Goal: Use online tool/utility: Utilize a website feature to perform a specific function

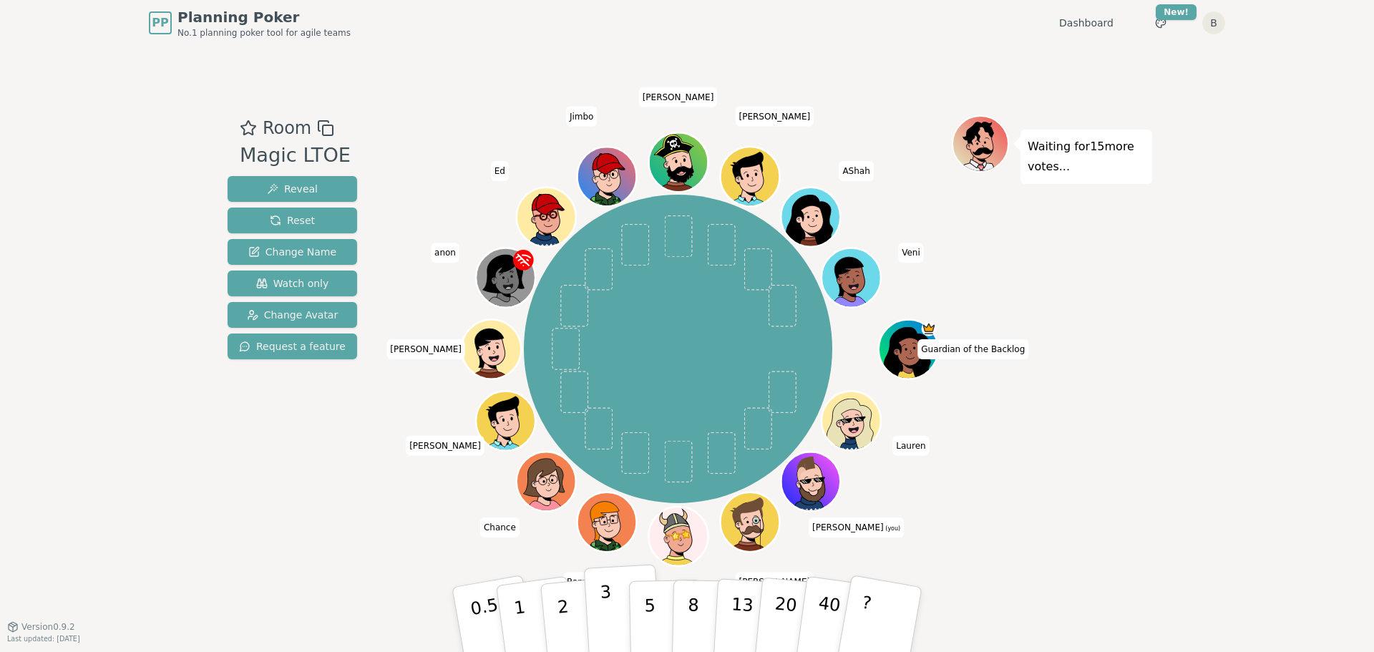
click at [611, 611] on button "3" at bounding box center [623, 620] width 78 height 112
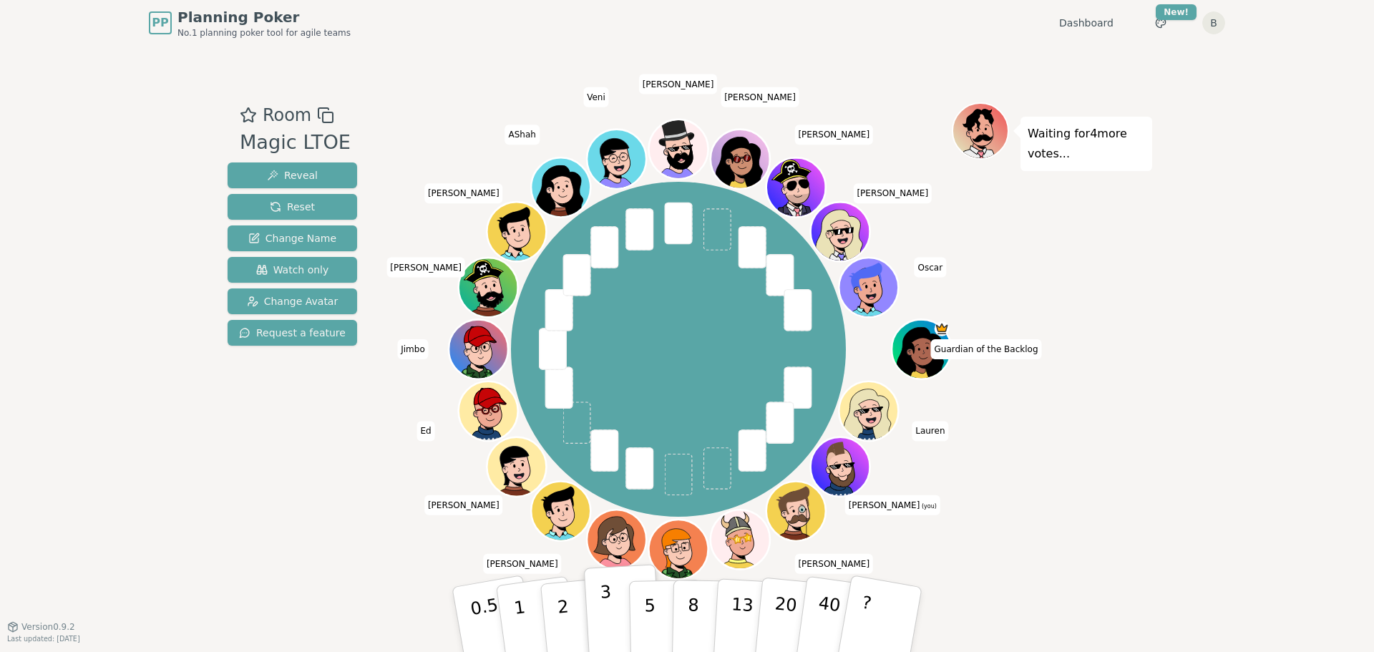
drag, startPoint x: 570, startPoint y: 617, endPoint x: 618, endPoint y: 585, distance: 57.2
click at [570, 617] on button "2" at bounding box center [581, 634] width 82 height 114
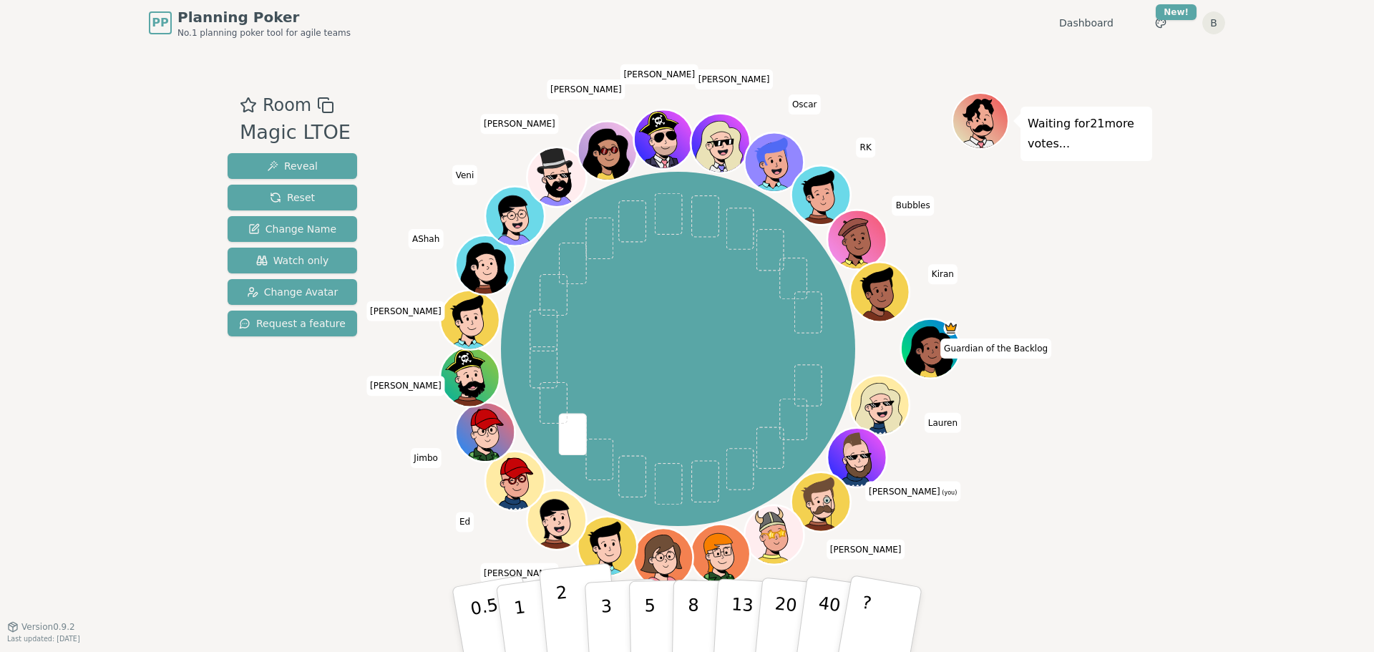
drag, startPoint x: 557, startPoint y: 619, endPoint x: 565, endPoint y: 619, distance: 7.9
click at [557, 619] on button "2" at bounding box center [580, 620] width 82 height 114
drag, startPoint x: 529, startPoint y: 615, endPoint x: 588, endPoint y: 604, distance: 59.7
click at [529, 615] on button "1" at bounding box center [538, 634] width 85 height 116
click at [880, 598] on button "?" at bounding box center [880, 619] width 89 height 118
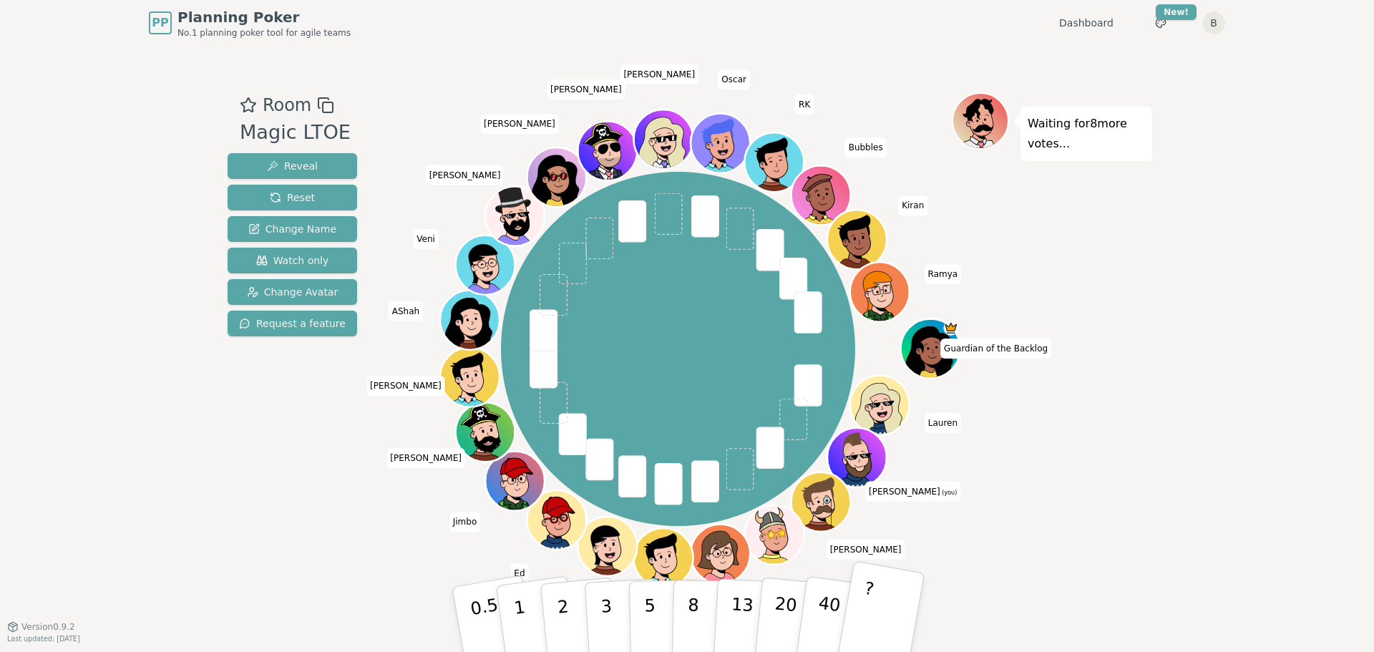
click at [890, 611] on button "?" at bounding box center [880, 619] width 89 height 118
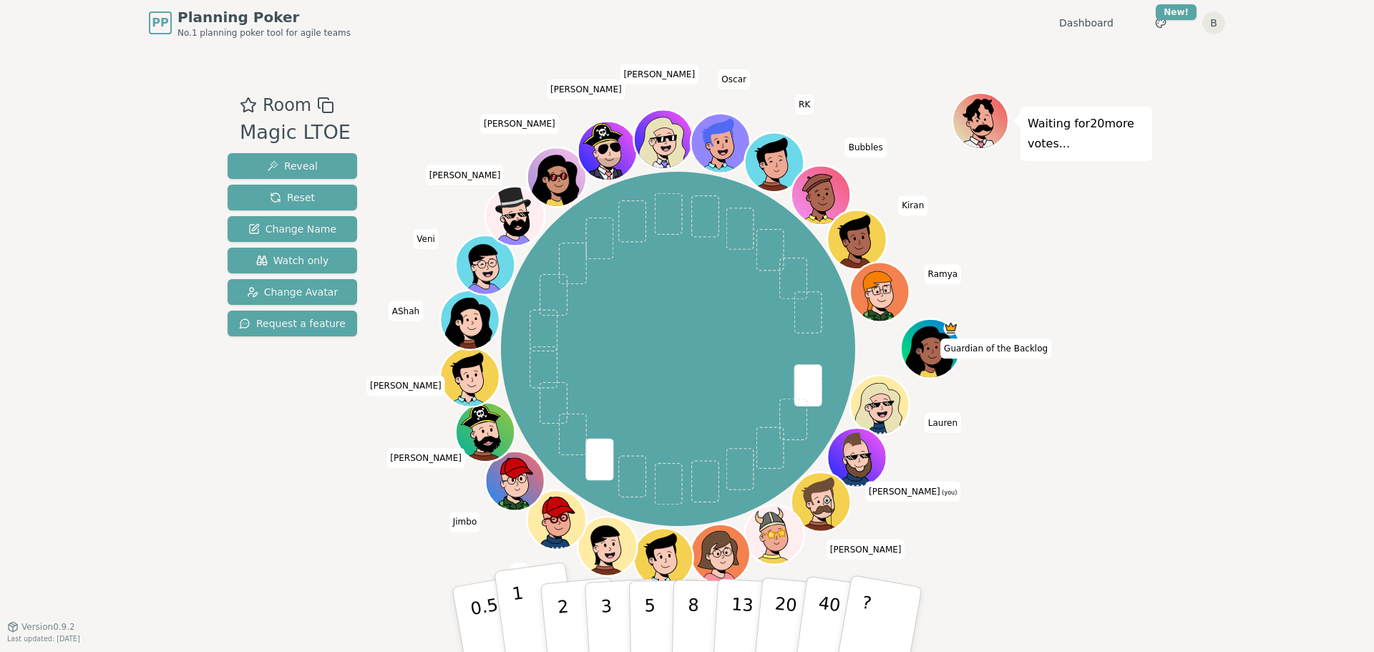
click at [513, 616] on button "1" at bounding box center [536, 620] width 85 height 116
click at [508, 610] on button "1" at bounding box center [536, 620] width 85 height 116
click at [483, 611] on p "0.5" at bounding box center [487, 620] width 40 height 81
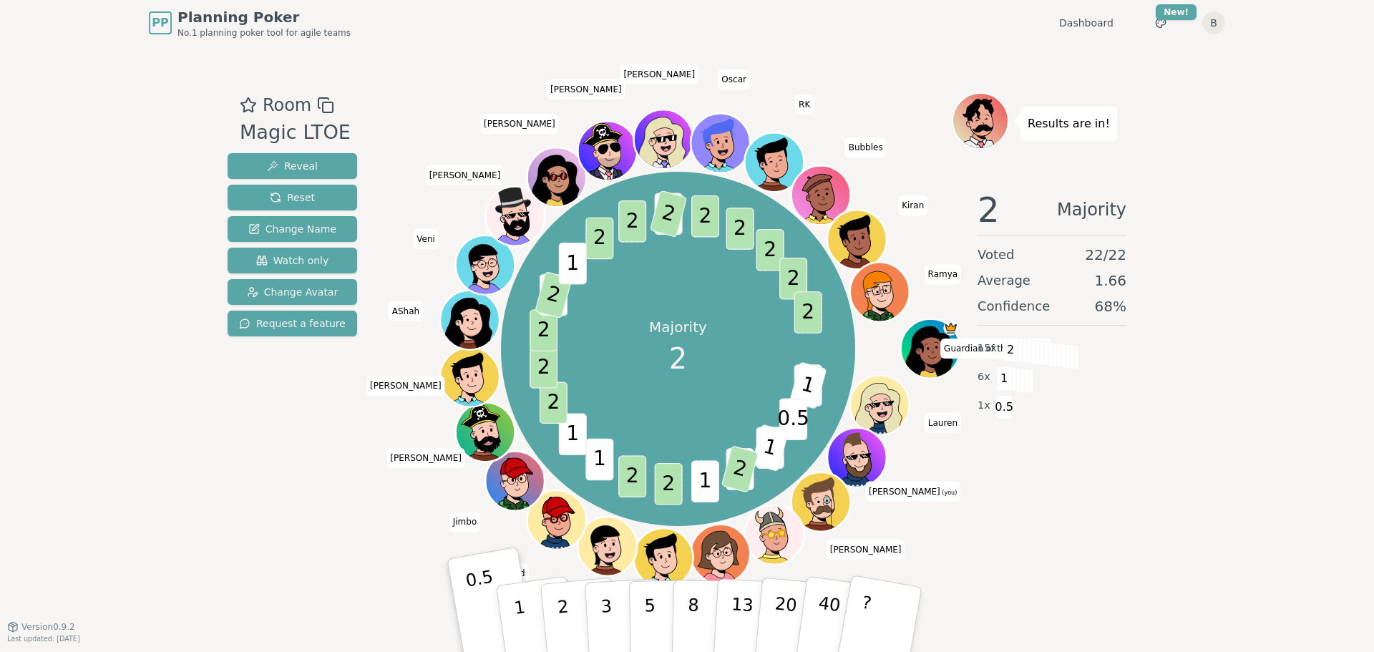
drag, startPoint x: 514, startPoint y: 617, endPoint x: 570, endPoint y: 591, distance: 62.4
click at [514, 617] on button "1" at bounding box center [538, 634] width 85 height 116
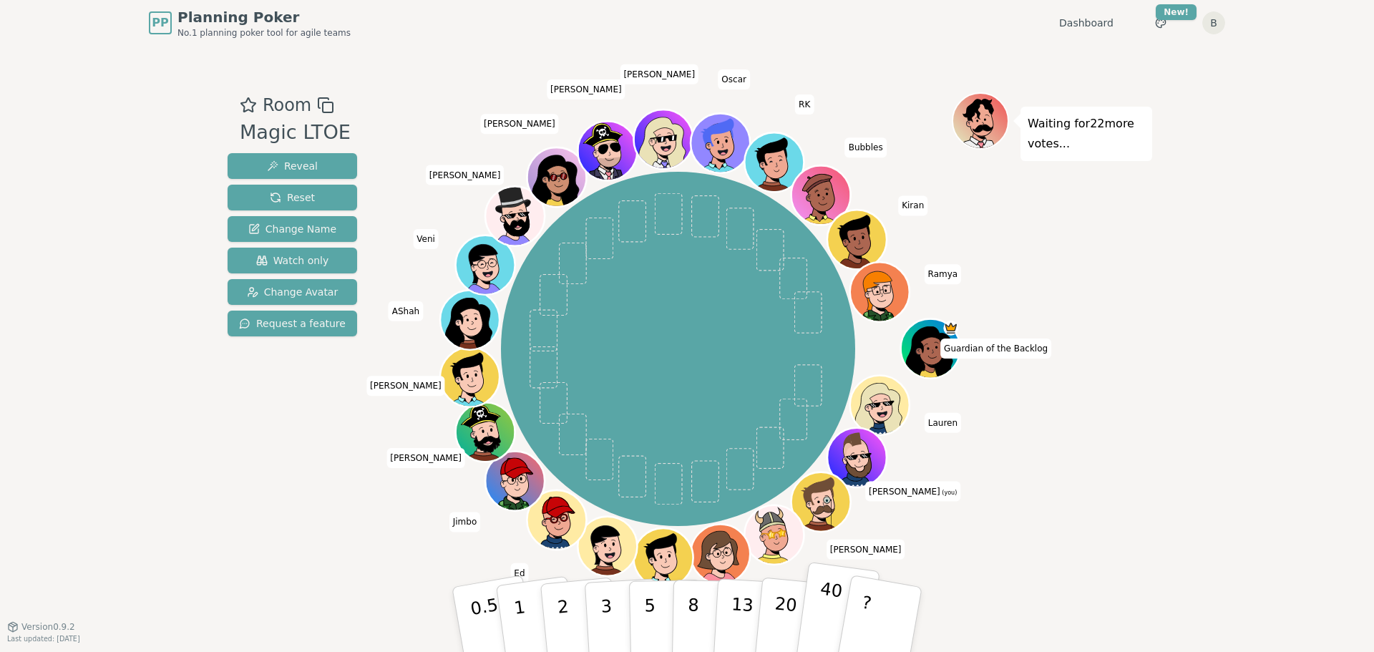
click at [828, 623] on p "40" at bounding box center [828, 618] width 32 height 79
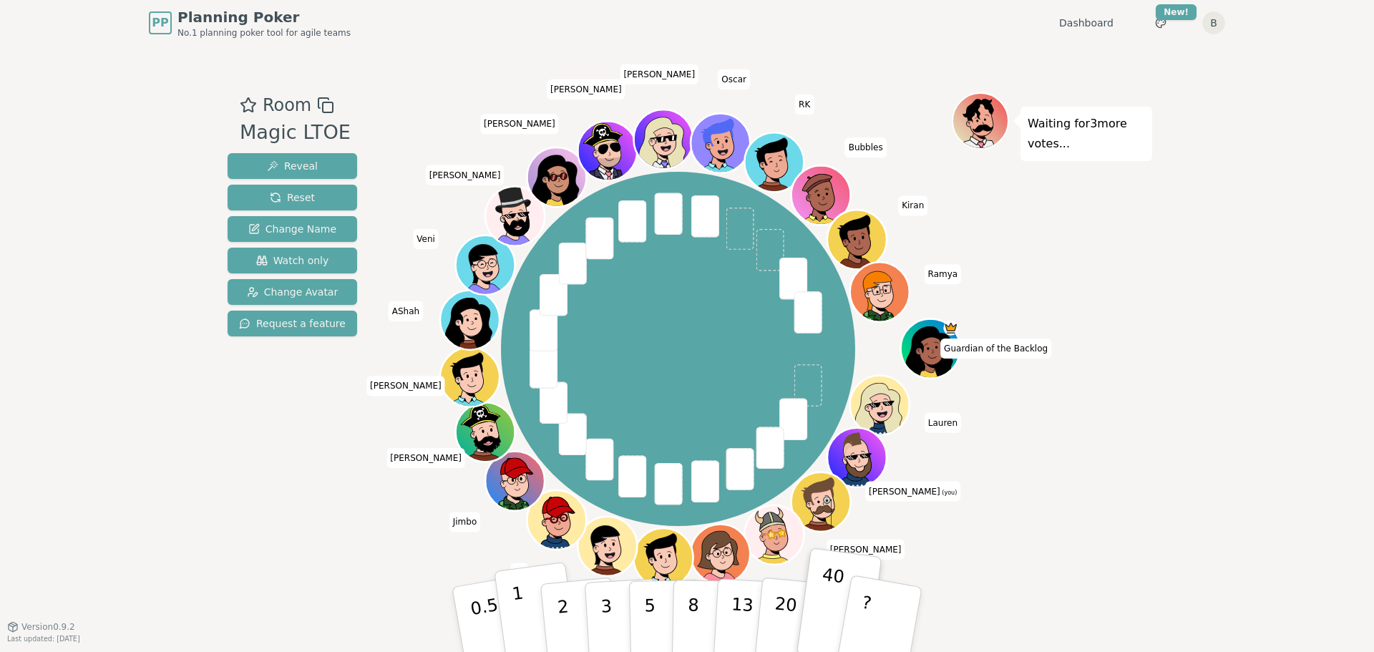
click at [526, 610] on button "1" at bounding box center [536, 620] width 85 height 116
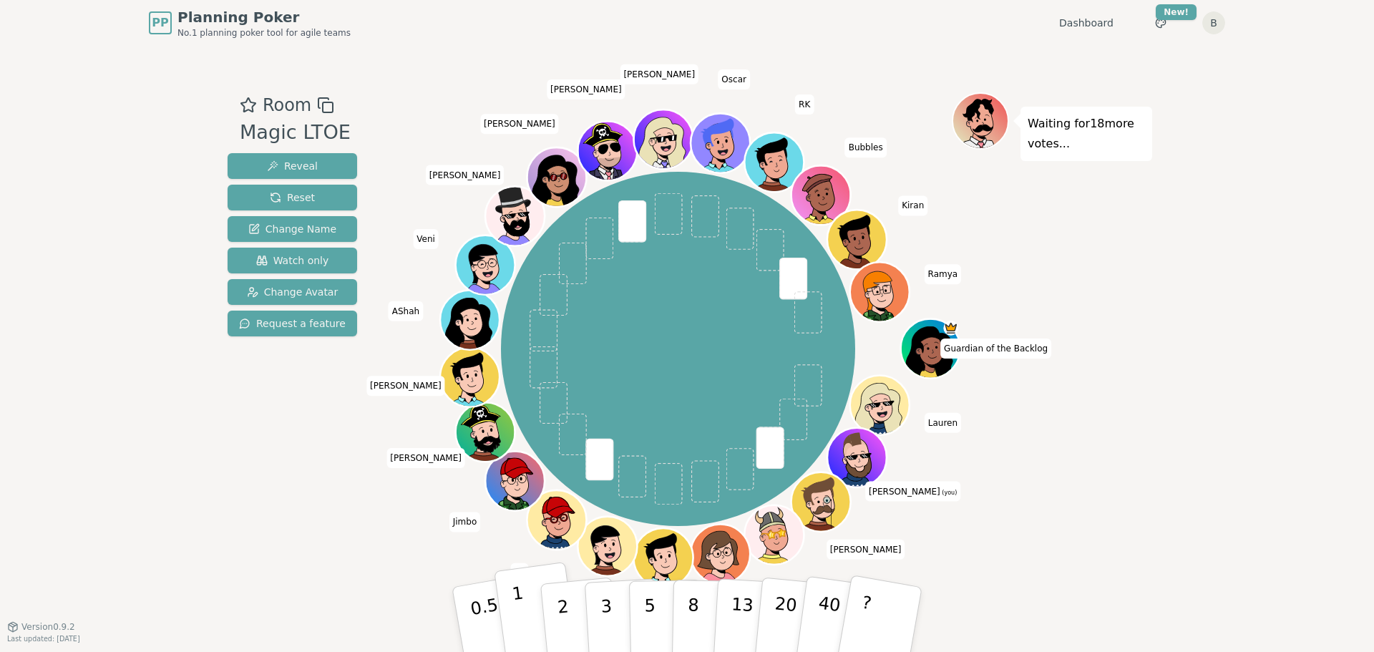
click at [508, 611] on button "1" at bounding box center [536, 620] width 85 height 116
